Goal: Transaction & Acquisition: Purchase product/service

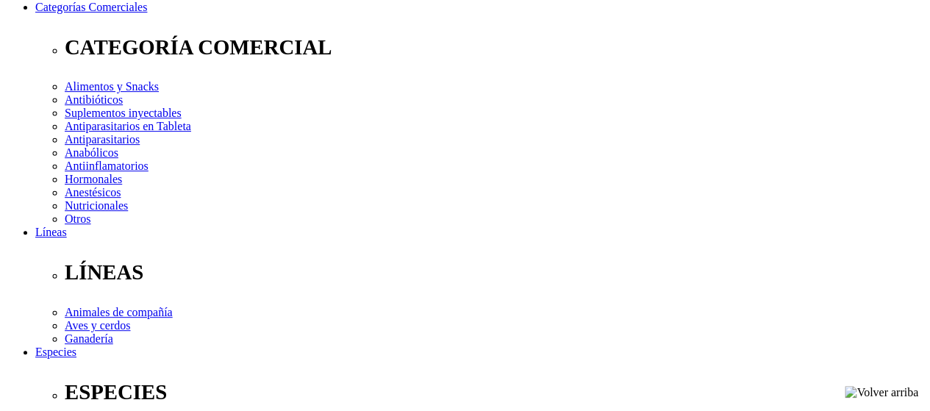
scroll to position [228, 0]
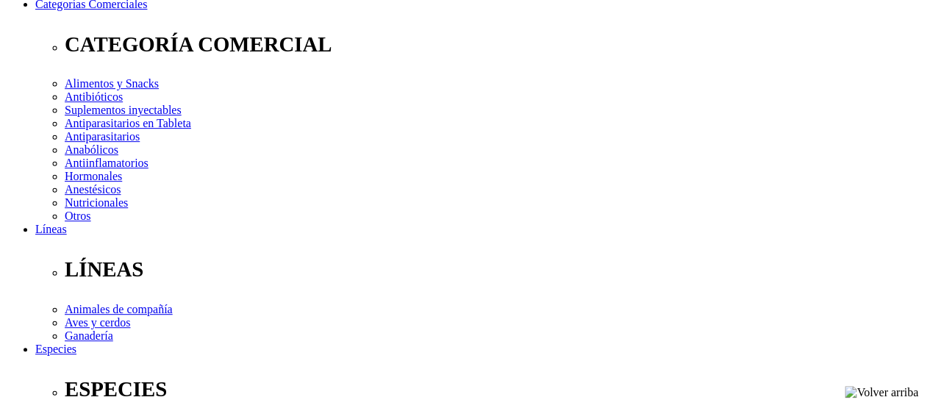
select select "3"
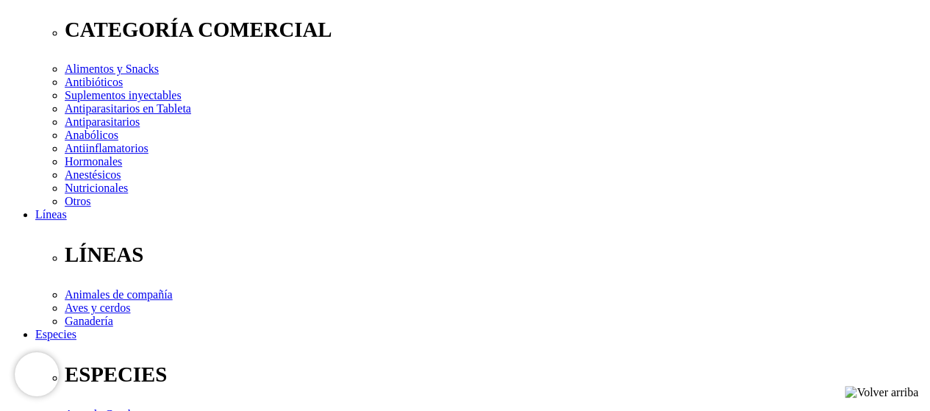
scroll to position [255, 0]
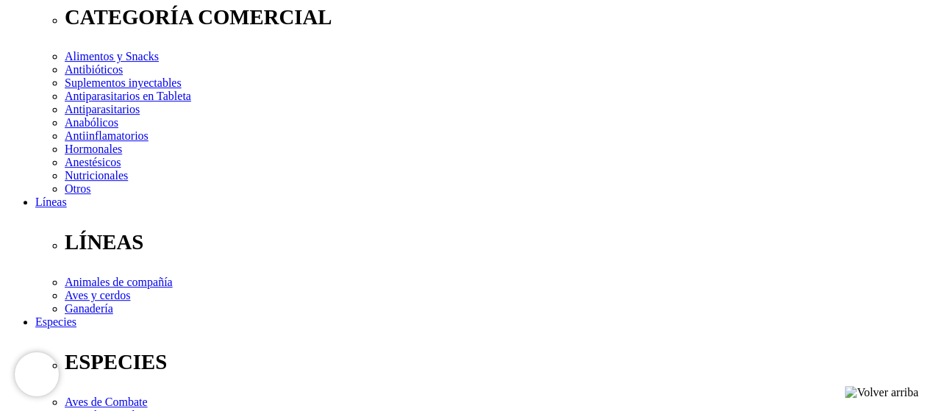
select select "19"
